Goal: Task Accomplishment & Management: Complete application form

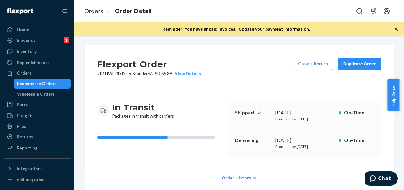
click at [207, 90] on div "In Transit Packages in transit with carriers Shipped September 18, 2025 Promise…" at bounding box center [239, 129] width 309 height 80
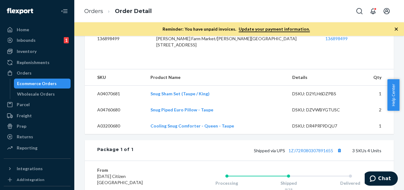
scroll to position [248, 0]
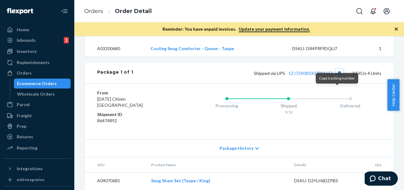
click at [339, 77] on button "Copy tracking number" at bounding box center [340, 73] width 8 height 8
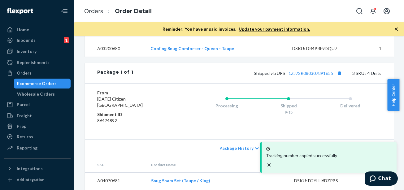
drag, startPoint x: 321, startPoint y: 101, endPoint x: 133, endPoint y: 120, distance: 188.9
click at [133, 108] on dd "Sunday Citizen Phillipsburg, NJ 08865" at bounding box center [134, 102] width 74 height 12
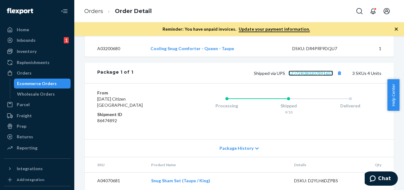
click at [302, 76] on link "1ZJ72R080307891655" at bounding box center [311, 73] width 45 height 5
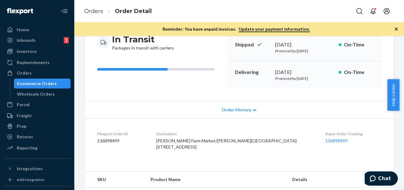
scroll to position [0, 0]
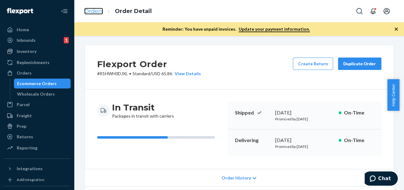
click at [97, 12] on link "Orders" at bounding box center [93, 11] width 19 height 7
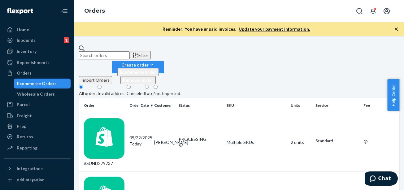
click at [130, 53] on input "text" at bounding box center [104, 55] width 51 height 8
paste input "#MSF37HBRKU"
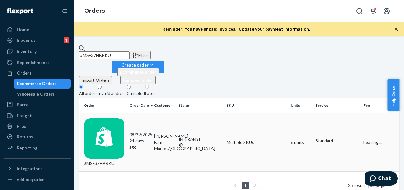
type input "#MSF37HBRKU"
click at [119, 118] on div "#MSF37HBRKU" at bounding box center [104, 142] width 41 height 48
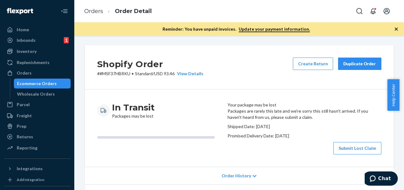
scroll to position [31, 0]
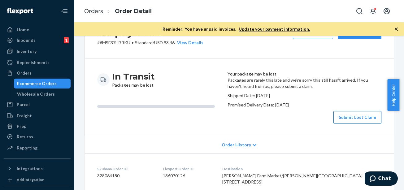
click at [351, 124] on button "Submit Lost Claim" at bounding box center [357, 117] width 48 height 12
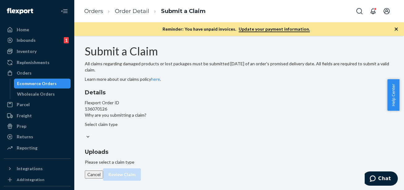
scroll to position [22, 0]
click at [146, 134] on div "Select claim type" at bounding box center [116, 127] width 62 height 12
click at [85, 134] on input "Why are you submitting a claim? Select claim type" at bounding box center [85, 131] width 1 height 6
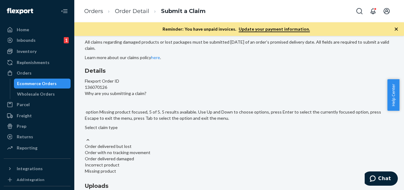
click at [184, 168] on div "Missing product" at bounding box center [239, 171] width 309 height 6
click at [85, 131] on input "Why are you submitting a claim? option Missing product focused, 5 of 5. 5 resul…" at bounding box center [85, 134] width 1 height 6
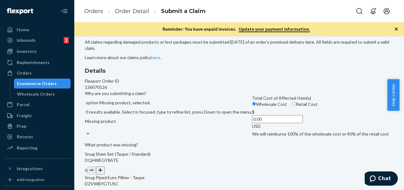
click at [175, 155] on div "Details Flexport Order ID 136070126 Why are you submitting a claim? option Miss…" at bounding box center [239, 183] width 309 height 232
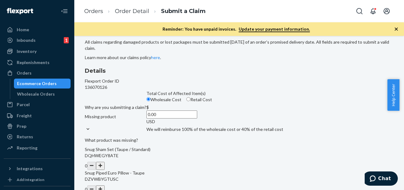
click at [146, 126] on div "Missing product" at bounding box center [116, 120] width 62 height 12
click at [85, 126] on input "Why are you submitting a claim? Missing product" at bounding box center [85, 123] width 1 height 6
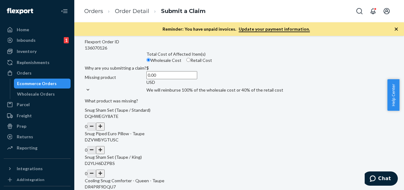
scroll to position [0, 0]
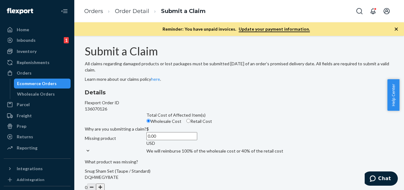
click at [161, 73] on p "All claims regarding damaged products or lost packages must be submitted within…" at bounding box center [239, 67] width 309 height 12
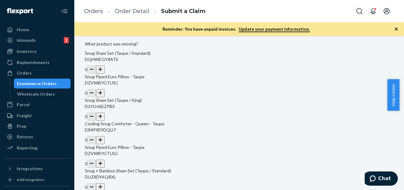
scroll to position [186, 0]
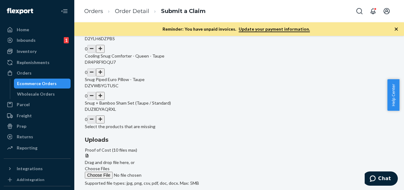
click at [105, 6] on button "button" at bounding box center [100, 2] width 9 height 8
click at [105, 76] on button "button" at bounding box center [100, 72] width 9 height 8
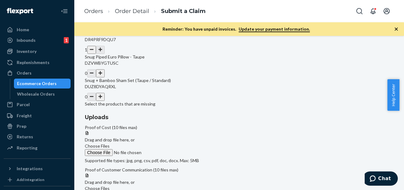
scroll to position [215, 0]
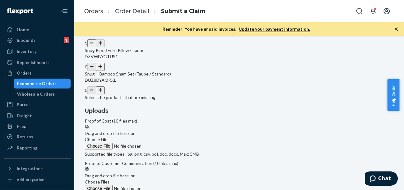
click at [105, 71] on button "button" at bounding box center [100, 67] width 9 height 8
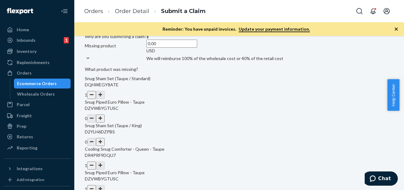
scroll to position [91, 0]
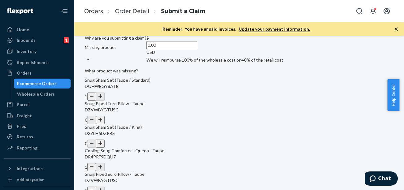
click at [146, 57] on div "Missing product" at bounding box center [116, 50] width 62 height 12
click at [85, 57] on input "Why are you submitting a claim? Missing product" at bounding box center [85, 53] width 1 height 6
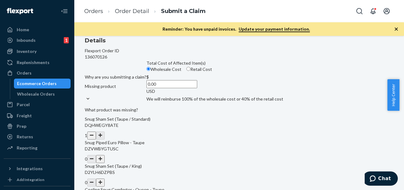
scroll to position [62, 0]
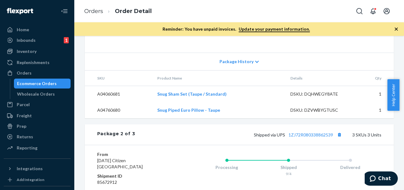
scroll to position [407, 0]
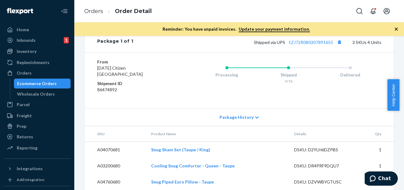
scroll to position [305, 0]
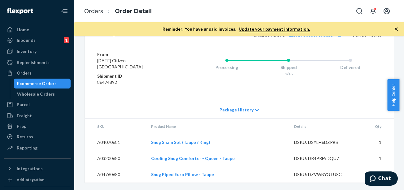
click at [255, 110] on icon at bounding box center [257, 110] width 4 height 4
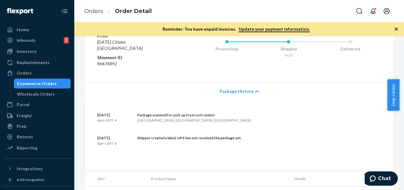
click at [255, 94] on icon at bounding box center [257, 91] width 4 height 4
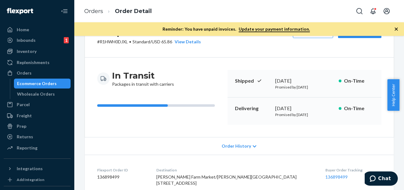
scroll to position [62, 0]
